Goal: Find contact information: Find contact information

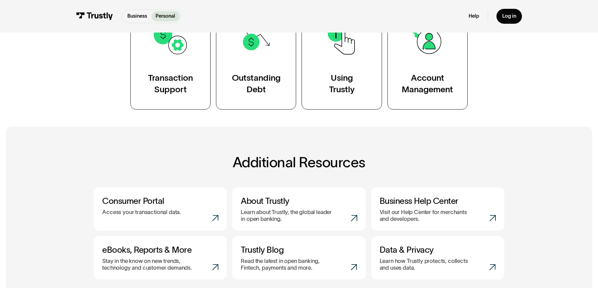
scroll to position [339, 0]
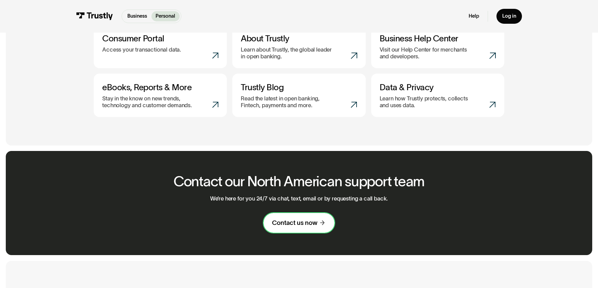
click at [303, 222] on div "Contact us now" at bounding box center [295, 223] width 46 height 8
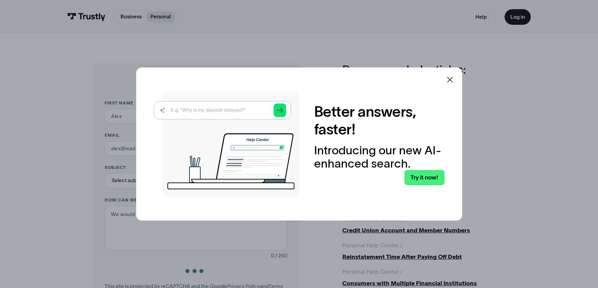
click at [453, 79] on icon at bounding box center [450, 80] width 6 height 6
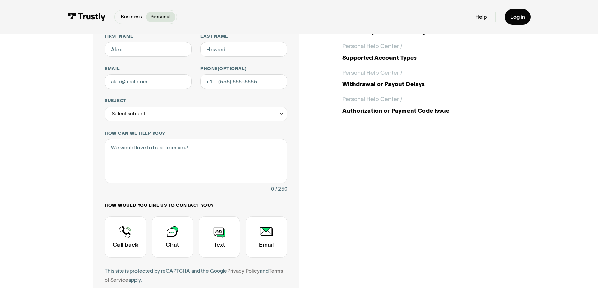
scroll to position [25, 0]
